Goal: Information Seeking & Learning: Learn about a topic

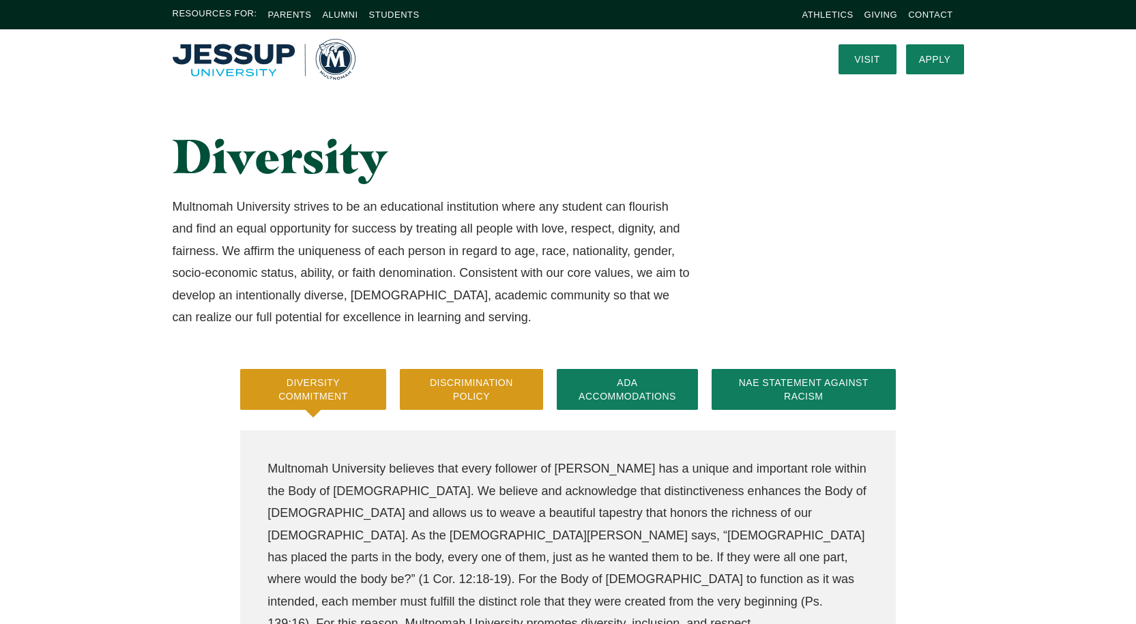
click at [480, 392] on button "Discrimination Policy" at bounding box center [472, 389] width 144 height 41
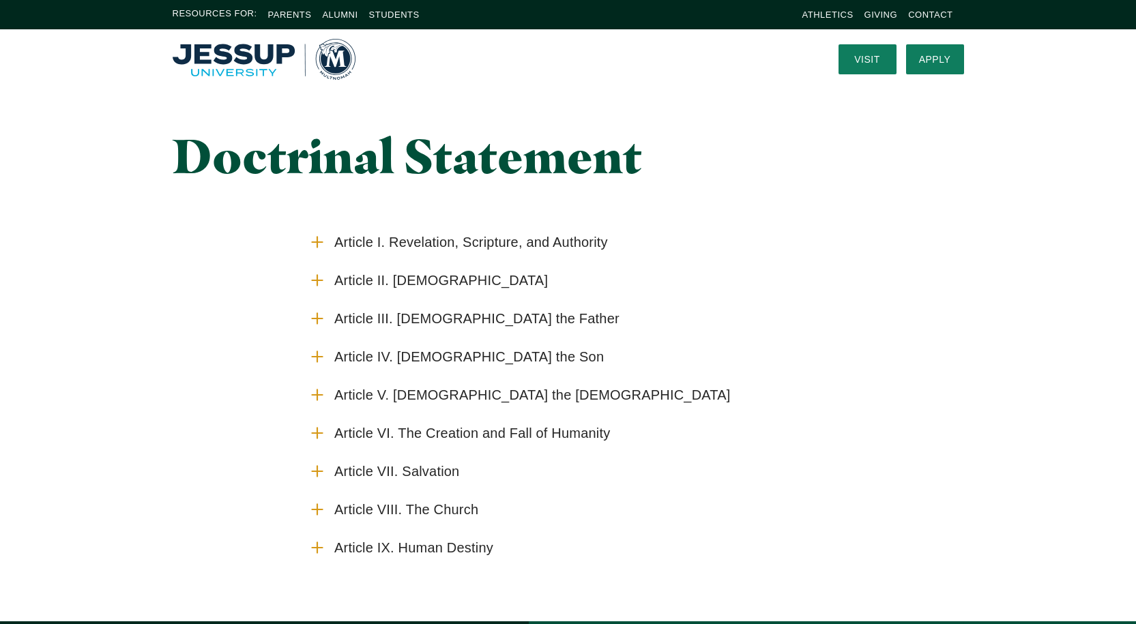
click at [364, 242] on span "Article I. Revelation, Scripture, and Authority" at bounding box center [471, 242] width 274 height 17
click at [0, 0] on input "Article I. Revelation, Scripture, and Authority" at bounding box center [0, 0] width 0 height 0
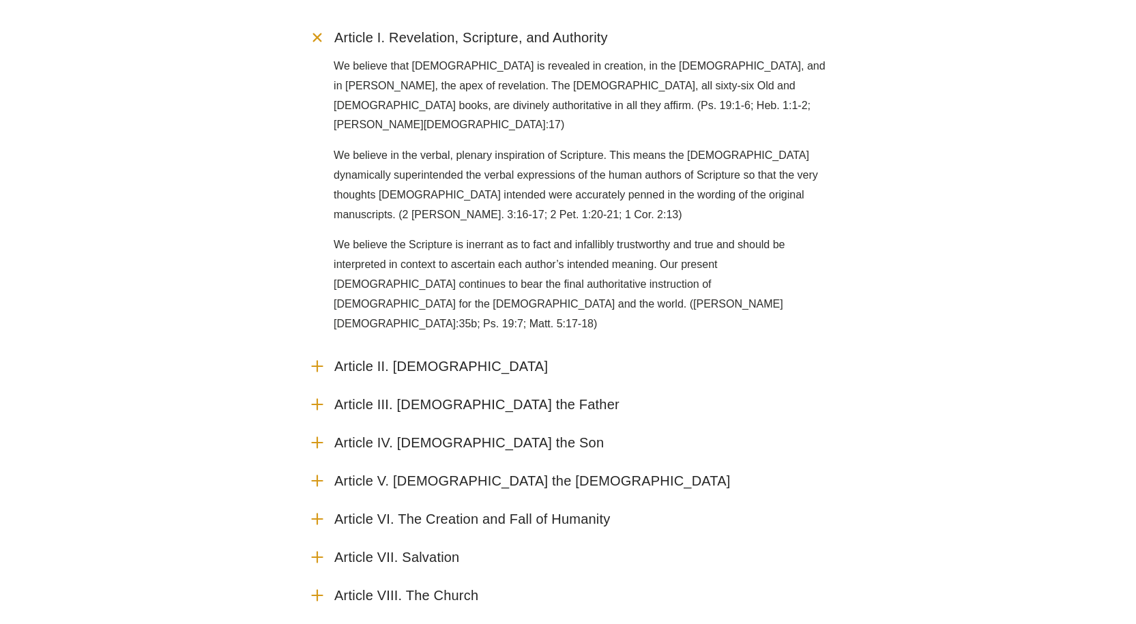
scroll to position [273, 0]
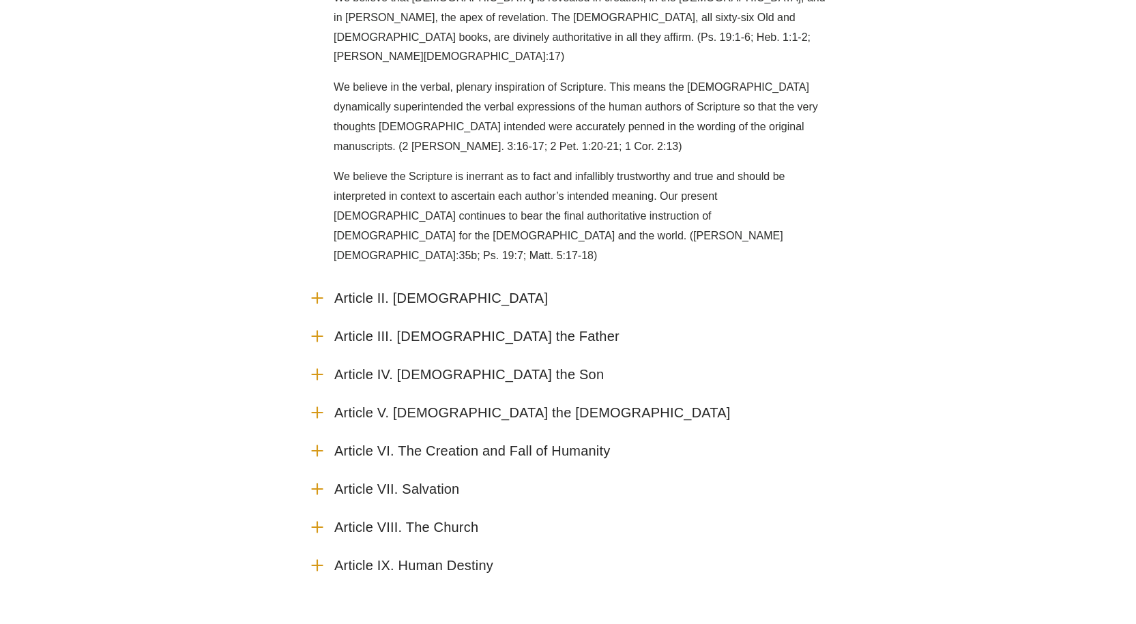
click at [373, 443] on span "Article VI. The Creation and Fall of Humanity" at bounding box center [472, 451] width 276 height 17
click at [0, 0] on input "Article VI. The Creation and Fall of Humanity" at bounding box center [0, 0] width 0 height 0
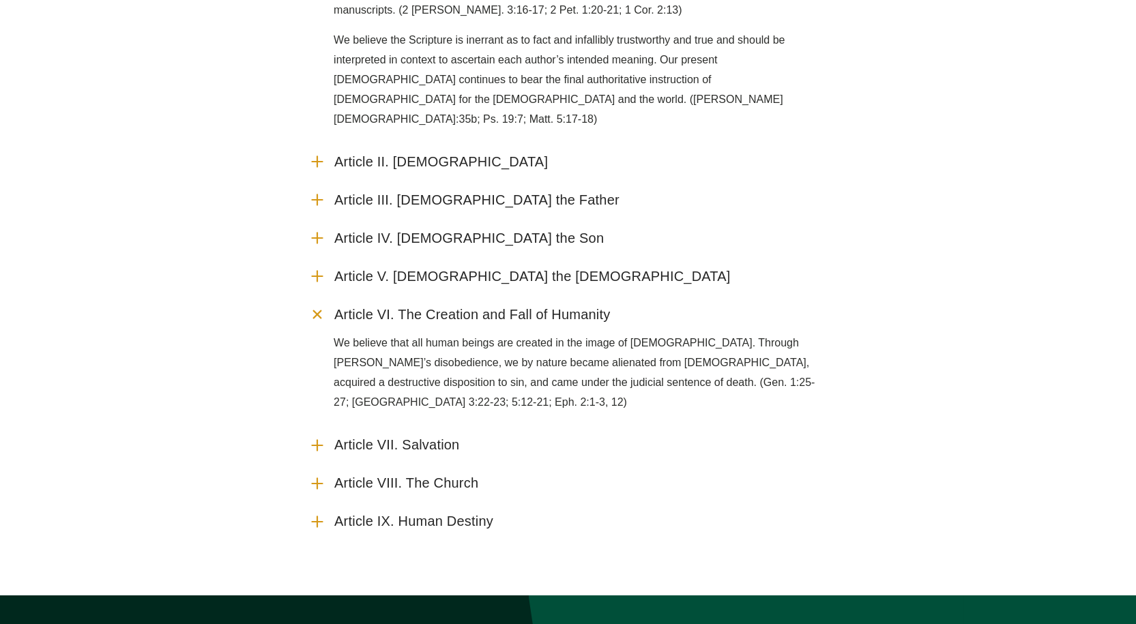
scroll to position [478, 0]
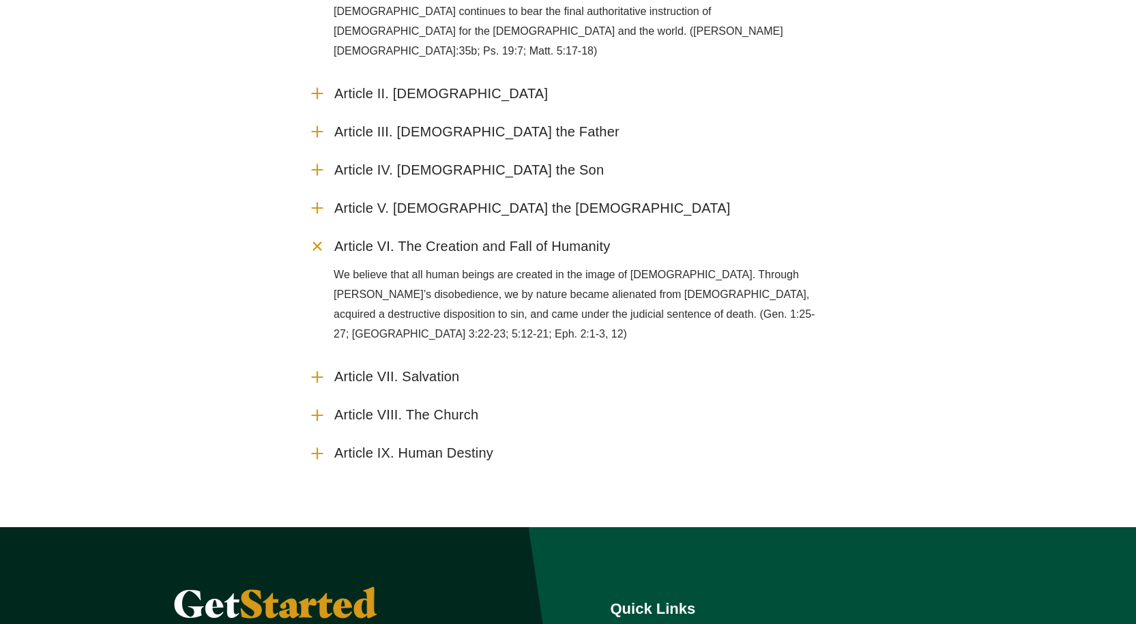
click at [424, 369] on span "Article VII. Salvation" at bounding box center [396, 377] width 125 height 17
click at [0, 0] on input "Article VII. Salvation" at bounding box center [0, 0] width 0 height 0
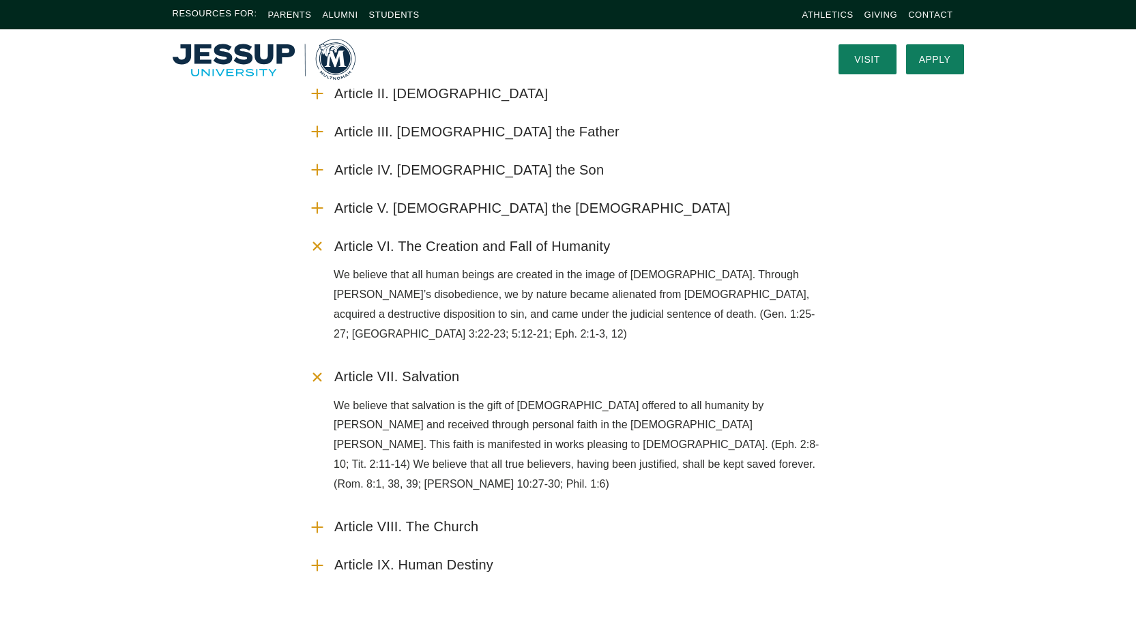
scroll to position [0, 0]
